Goal: Obtain resource: Download file/media

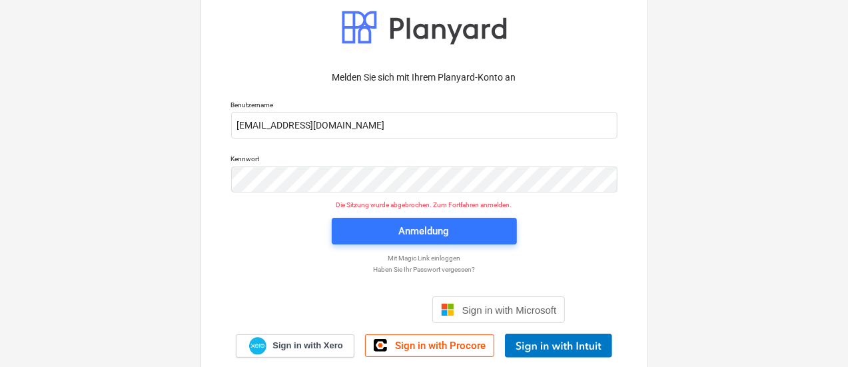
click at [401, 225] on div "Anmeldung" at bounding box center [424, 230] width 51 height 17
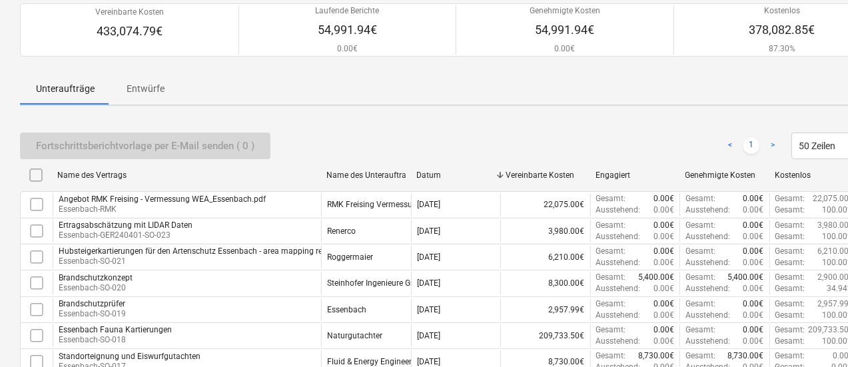
scroll to position [123, 0]
click at [280, 198] on div "Angebot RMK Freising - Vermessung WEA_Essenbach.pdf Essenbach-RMK" at bounding box center [187, 203] width 268 height 23
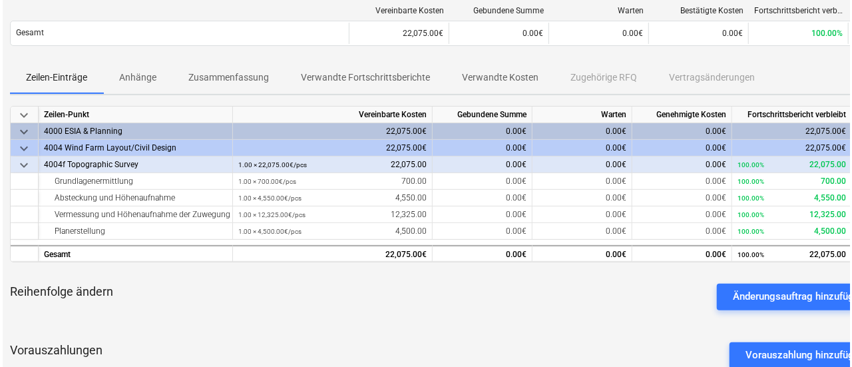
scroll to position [166, 13]
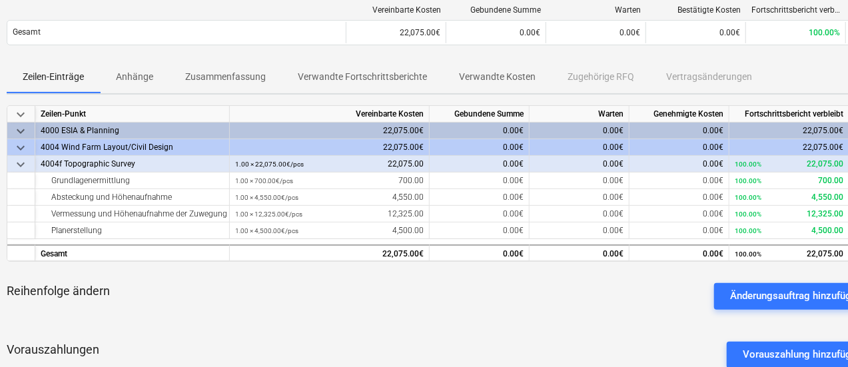
click at [125, 82] on p "Anhänge" at bounding box center [134, 77] width 37 height 14
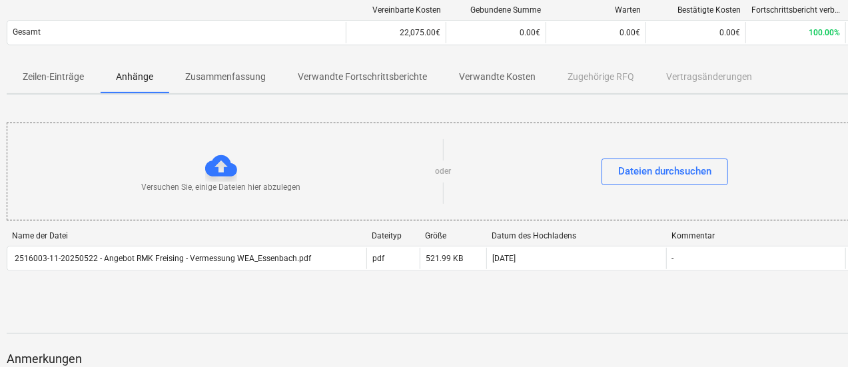
click at [320, 256] on div "2516003-11-20250522 - Angebot RMK Freising - Vermessung WEA_Essenbach.pdf" at bounding box center [186, 258] width 359 height 21
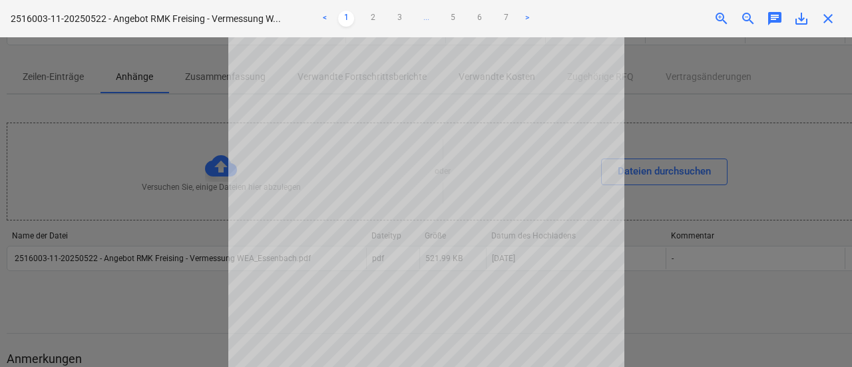
scroll to position [115, 0]
click at [527, 20] on div "Projektbeschaffung fehlgeschlagen" at bounding box center [602, 14] width 167 height 16
click at [527, 18] on div "Projektbeschaffung fehlgeschlagen" at bounding box center [602, 14] width 167 height 16
click at [522, 11] on div "Projektbeschaffung fehlgeschlagen" at bounding box center [602, 14] width 167 height 16
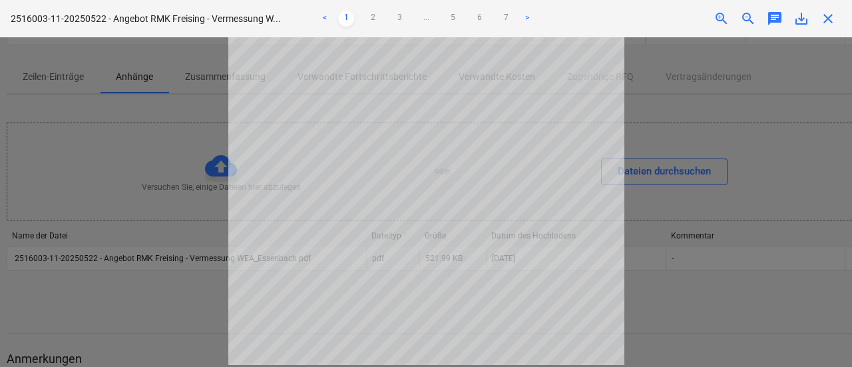
click at [373, 18] on link "2" at bounding box center [373, 19] width 16 height 16
